Goal: Task Accomplishment & Management: Manage account settings

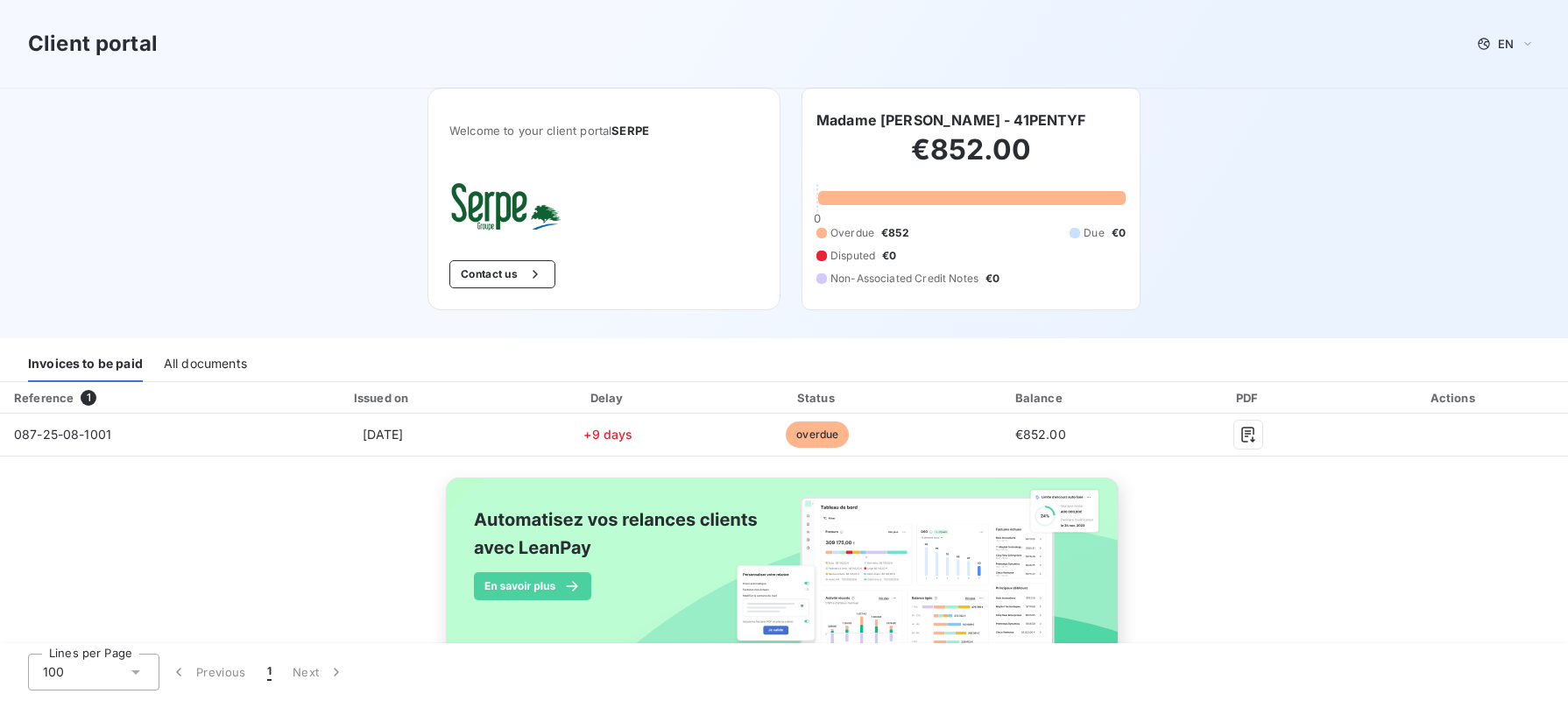
scroll to position [48, 0]
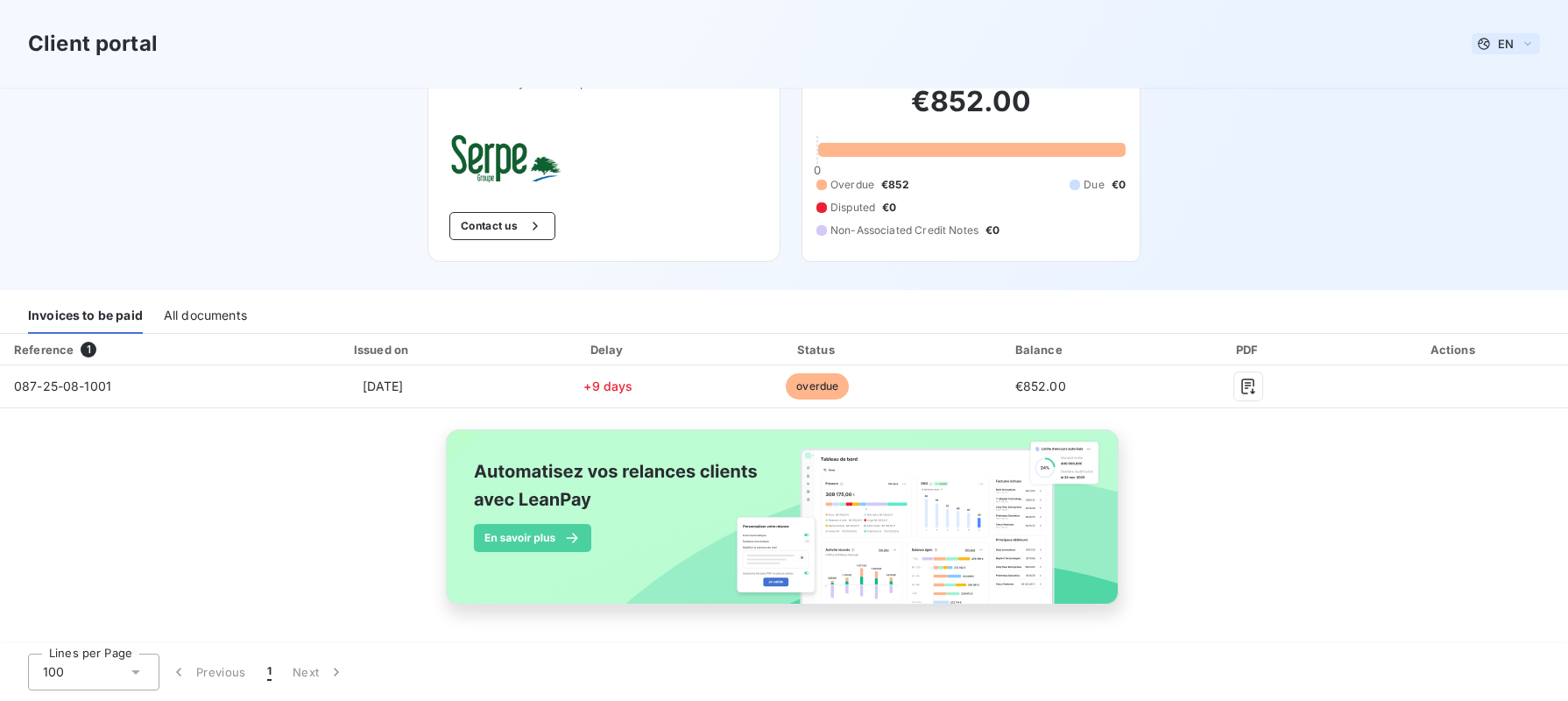
click at [1509, 41] on span "EN" at bounding box center [1505, 44] width 16 height 14
click at [1499, 76] on span "French" at bounding box center [1510, 78] width 40 height 17
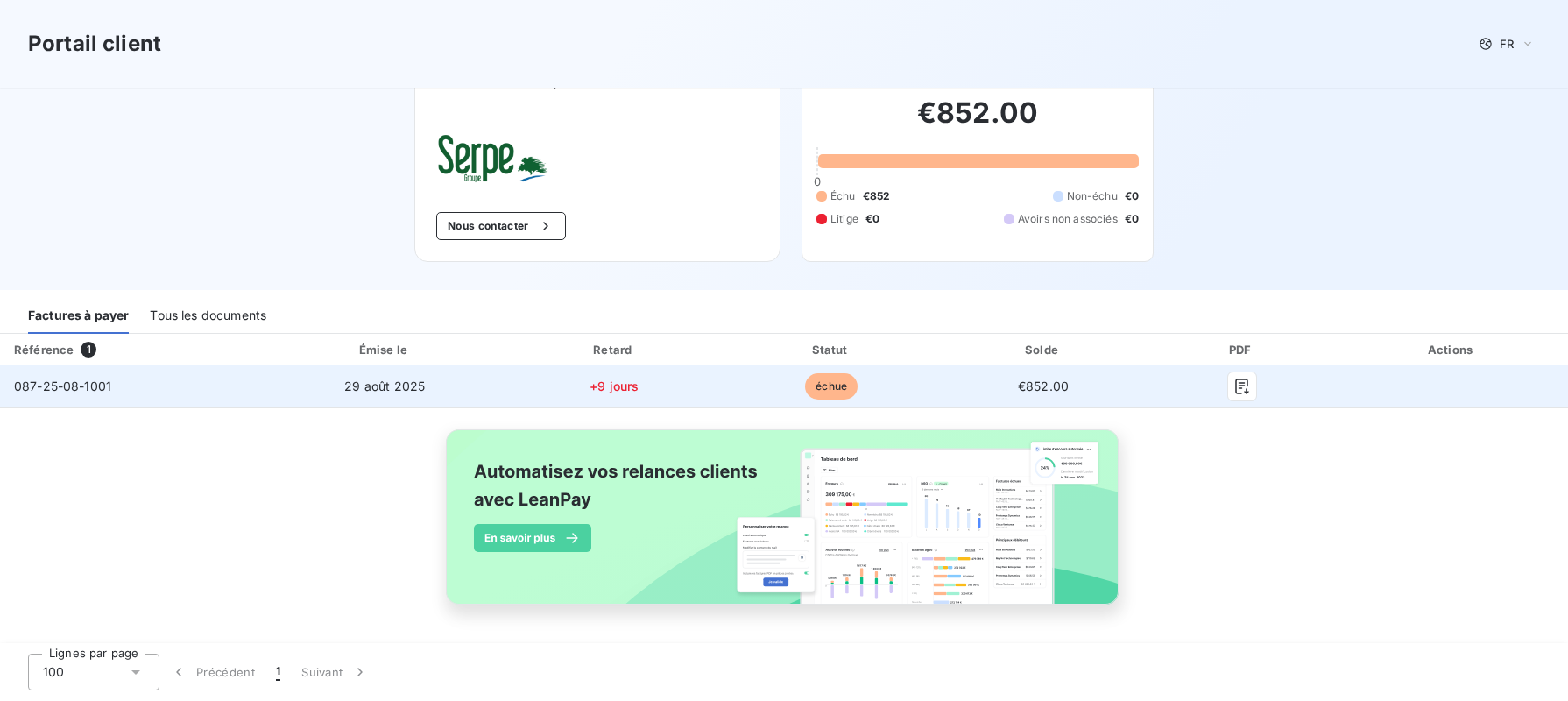
click at [826, 385] on span "échue" at bounding box center [831, 386] width 52 height 27
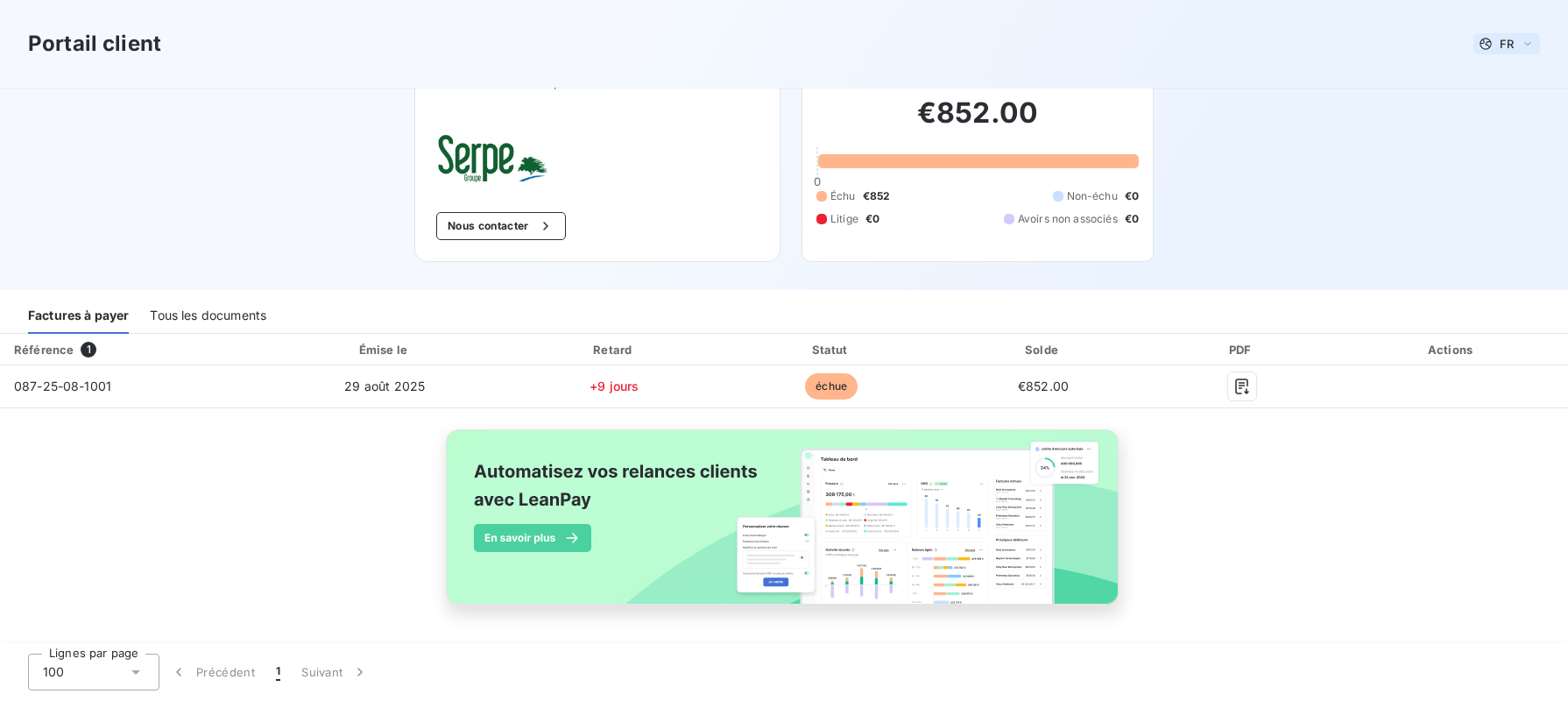
click at [1503, 37] on span "FR" at bounding box center [1506, 44] width 14 height 14
click at [1502, 106] on span "Anglais" at bounding box center [1504, 113] width 41 height 17
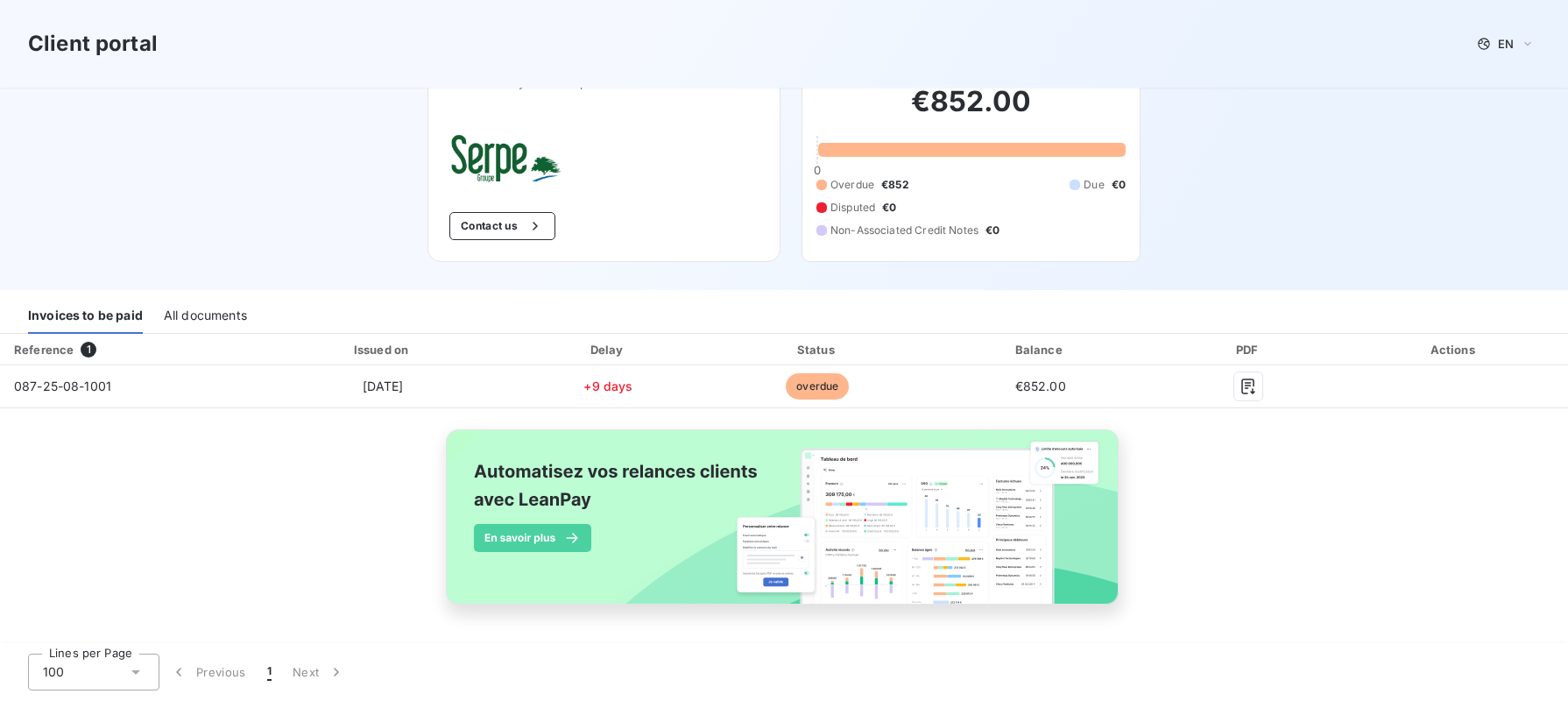
drag, startPoint x: 768, startPoint y: 49, endPoint x: 950, endPoint y: 109, distance: 191.6
click at [769, 55] on div "Client portal EN" at bounding box center [784, 44] width 1512 height 31
click at [953, 109] on h2 "€852.00" at bounding box center [971, 110] width 309 height 52
click at [870, 135] on h2 "€852.00" at bounding box center [971, 110] width 309 height 52
click at [475, 225] on button "Contact us" at bounding box center [502, 226] width 106 height 28
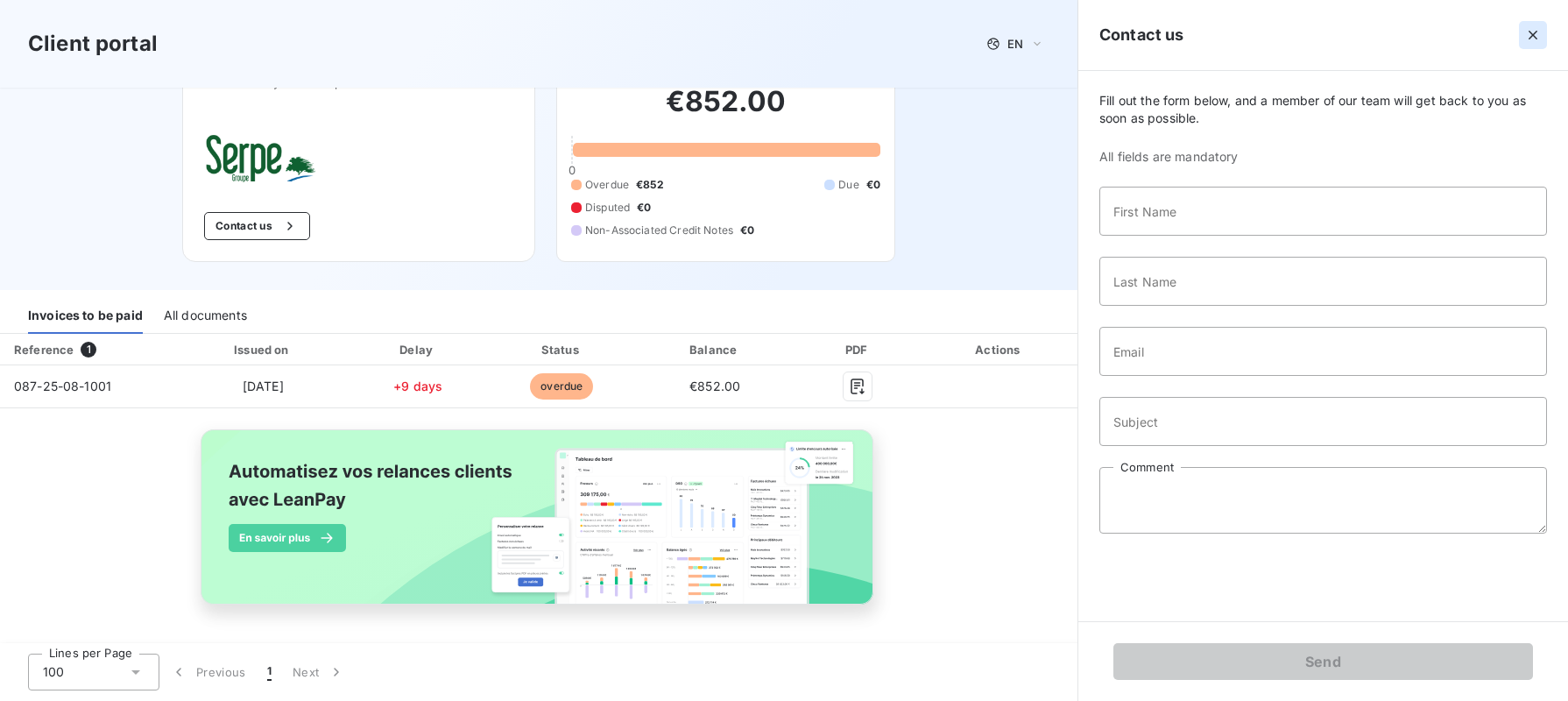
click at [1540, 33] on icon "button" at bounding box center [1533, 35] width 17 height 17
